Goal: Find specific page/section: Find specific page/section

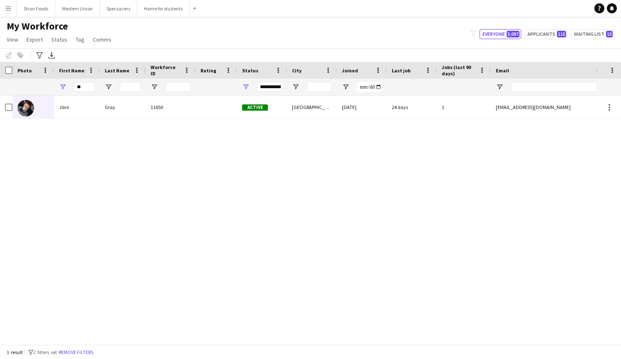
click at [6, 10] on app-icon "Menu" at bounding box center [8, 8] width 7 height 7
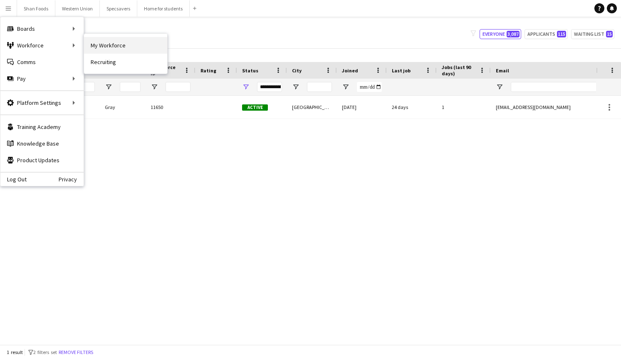
click at [103, 49] on link "My Workforce" at bounding box center [125, 45] width 83 height 17
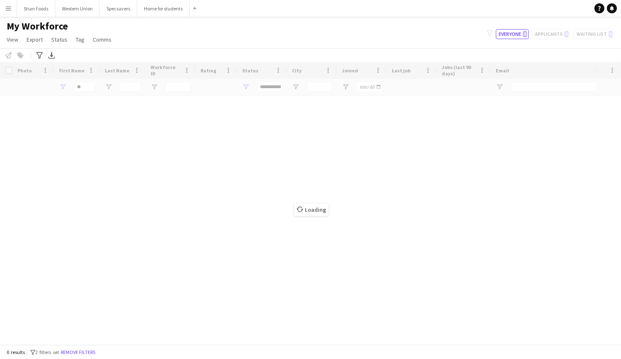
click at [87, 87] on div "Workforce Details Photo First Name" at bounding box center [310, 203] width 621 height 283
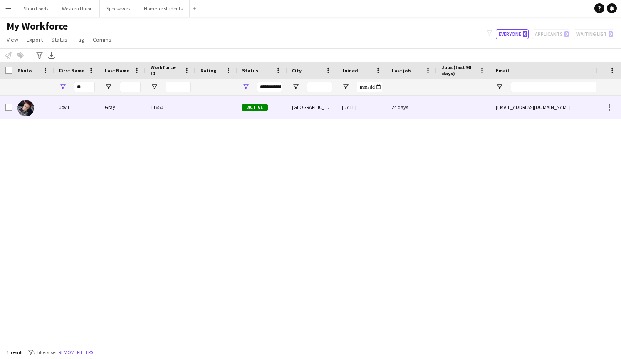
click at [85, 107] on div "Jövii" at bounding box center [77, 107] width 46 height 23
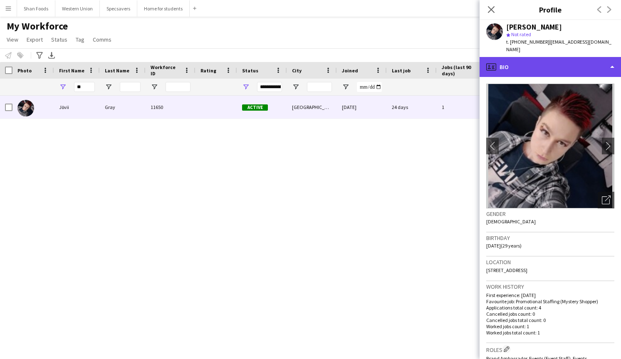
click at [532, 68] on div "profile Bio" at bounding box center [550, 67] width 141 height 20
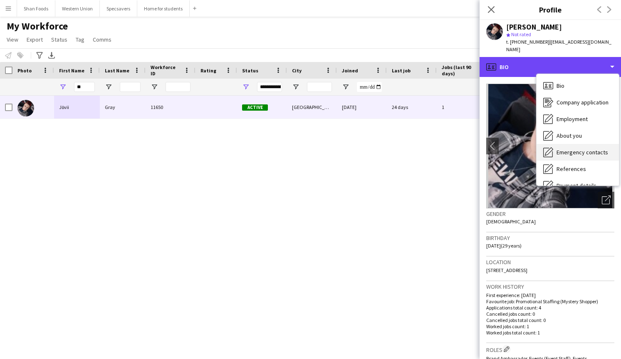
scroll to position [15, 0]
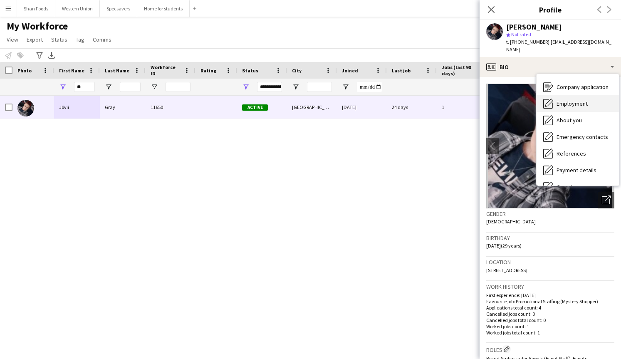
click at [567, 100] on span "Employment" at bounding box center [572, 103] width 31 height 7
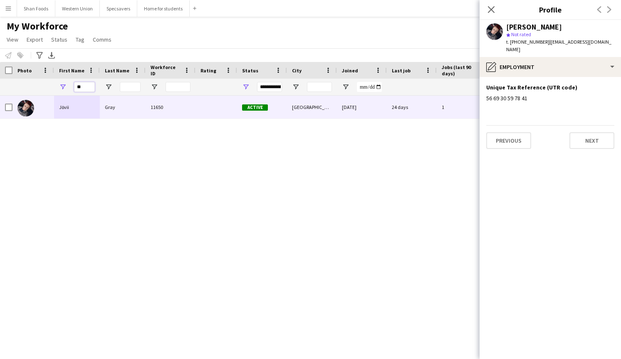
click at [89, 85] on input "**" at bounding box center [84, 87] width 21 height 10
drag, startPoint x: 89, startPoint y: 85, endPoint x: 67, endPoint y: 85, distance: 22.1
click at [68, 85] on div "**" at bounding box center [77, 87] width 46 height 17
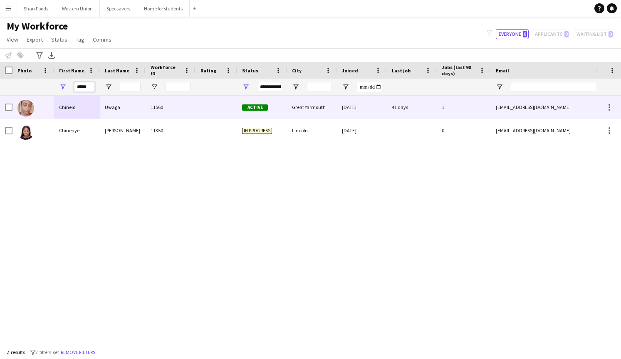
type input "*****"
click at [66, 107] on div "Chinelo" at bounding box center [77, 107] width 46 height 23
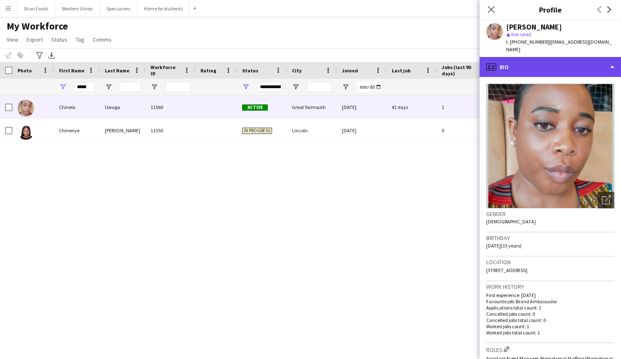
click at [544, 62] on div "profile Bio" at bounding box center [550, 67] width 141 height 20
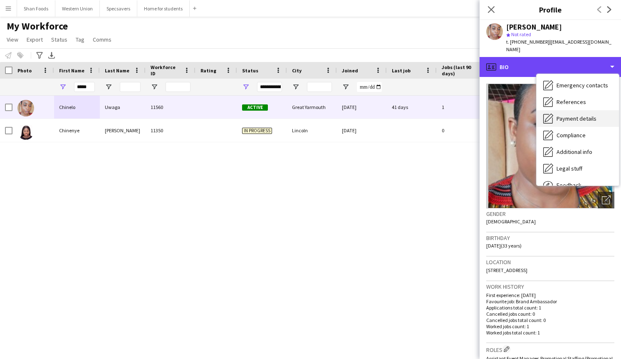
scroll to position [73, 0]
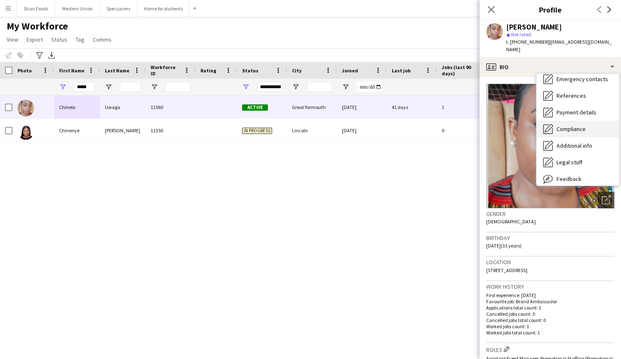
click at [568, 125] on span "Compliance" at bounding box center [571, 128] width 29 height 7
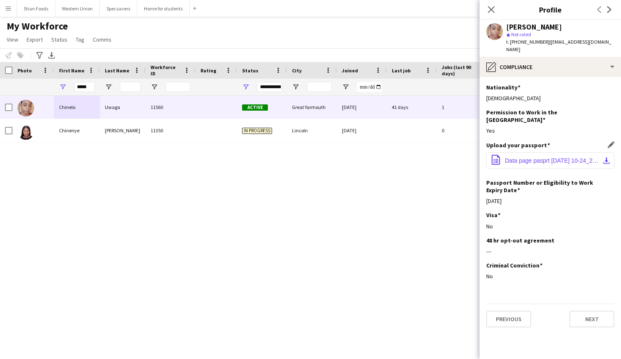
click at [565, 152] on button "office-file-sheet Data page pasprt [DATE] 10-24_250805_102441.pdf download-bott…" at bounding box center [550, 160] width 128 height 17
